Goal: Check status: Check status

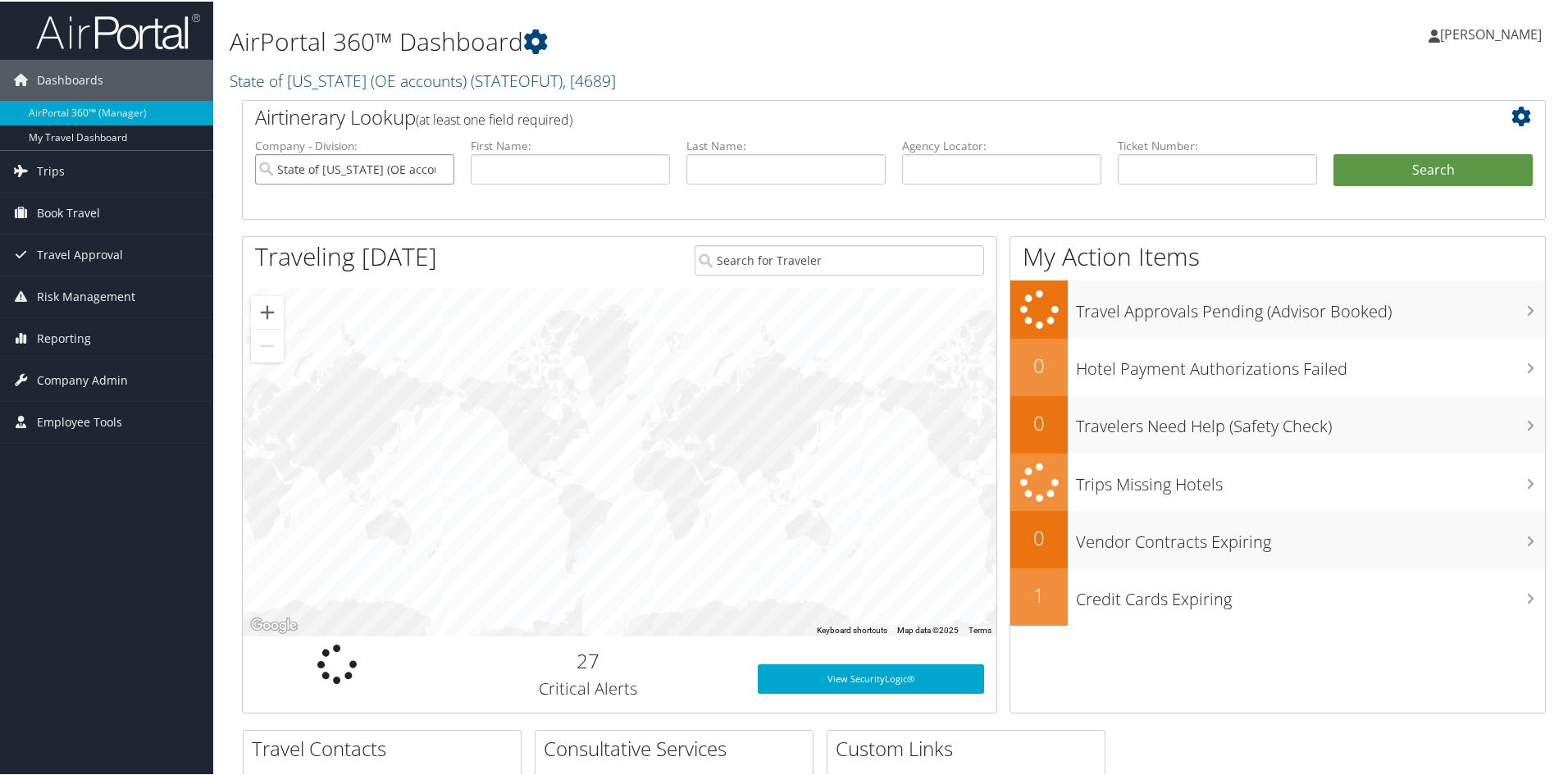
click at [410, 172] on input "State of Utah (OE accounts)" at bounding box center [354, 168] width 199 height 31
drag, startPoint x: 501, startPoint y: 171, endPoint x: 512, endPoint y: 172, distance: 11.0
click at [502, 171] on input "text" at bounding box center [571, 168] width 199 height 31
type input "[PERSON_NAME]"
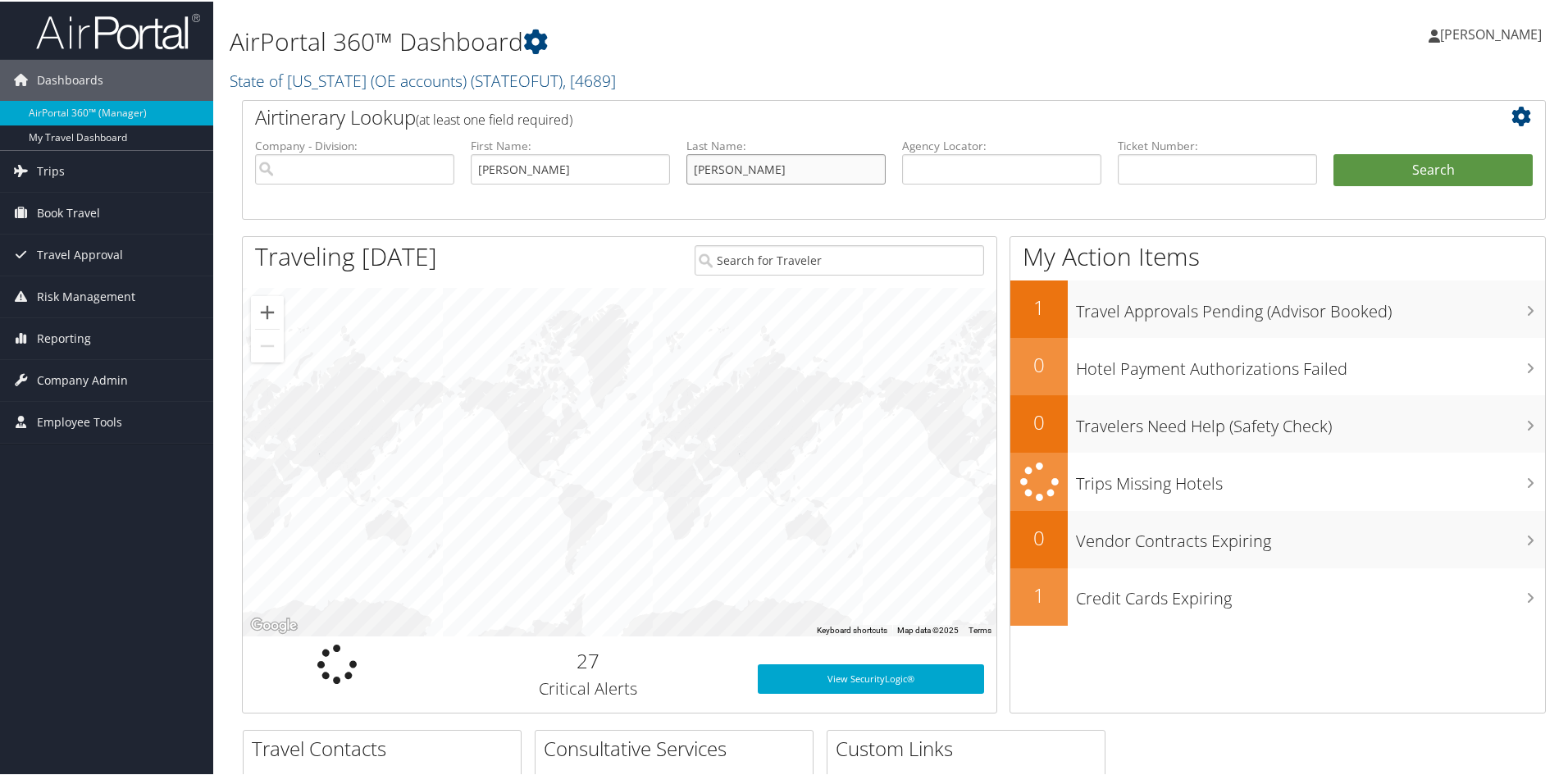
click at [1334, 153] on button "Search" at bounding box center [1433, 169] width 199 height 33
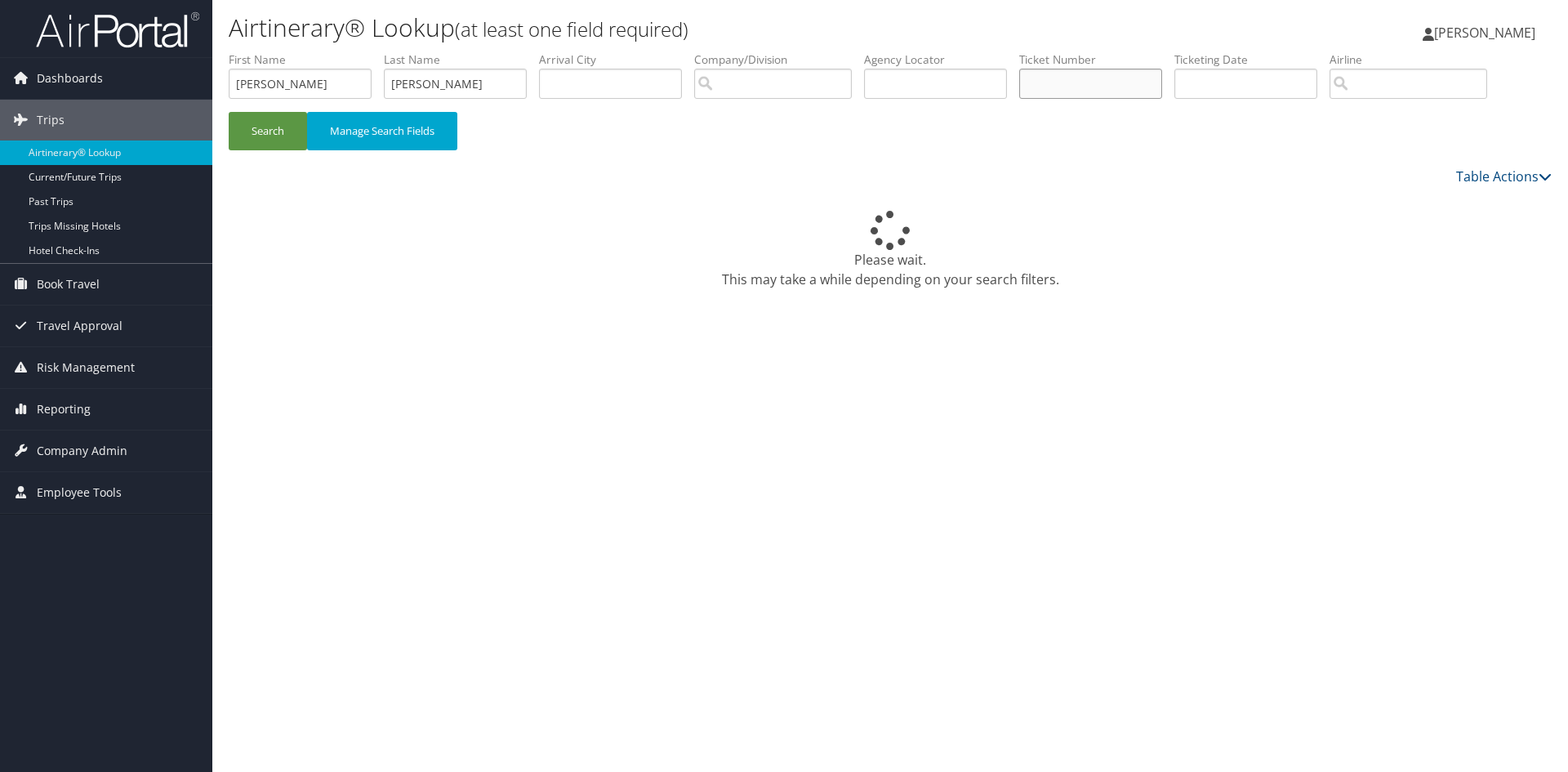
click at [1048, 78] on input "text" at bounding box center [1091, 84] width 143 height 31
paste input "0062302479144"
type input "0062302479144"
click at [267, 132] on button "Search" at bounding box center [267, 131] width 78 height 39
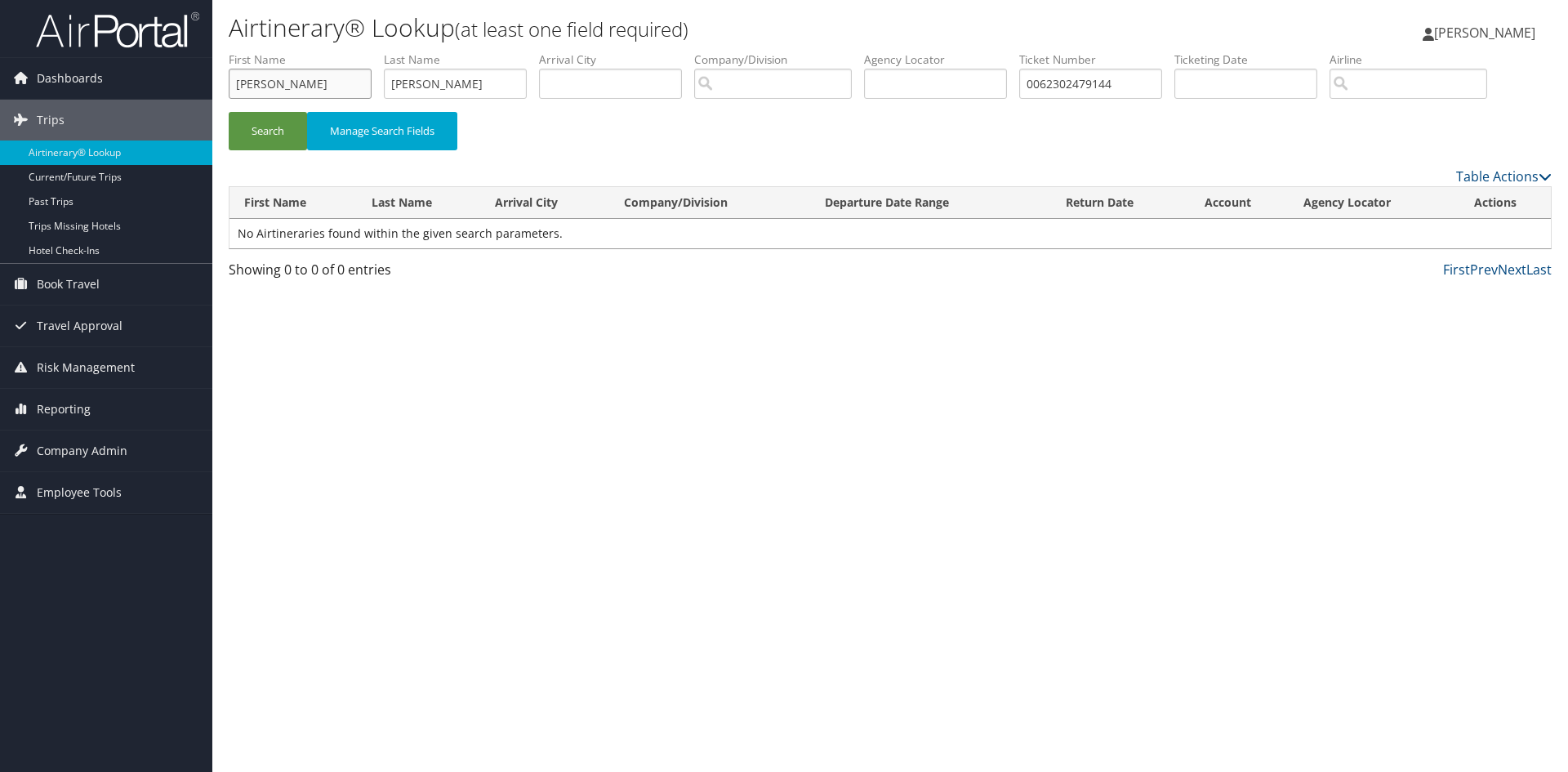
click at [302, 88] on input "[PERSON_NAME]" at bounding box center [300, 84] width 143 height 31
click at [426, 80] on input "[PERSON_NAME]" at bounding box center [455, 84] width 143 height 31
click at [426, 79] on input "[PERSON_NAME]" at bounding box center [455, 84] width 143 height 31
click at [258, 128] on button "Search" at bounding box center [267, 131] width 78 height 39
